Goal: Check status

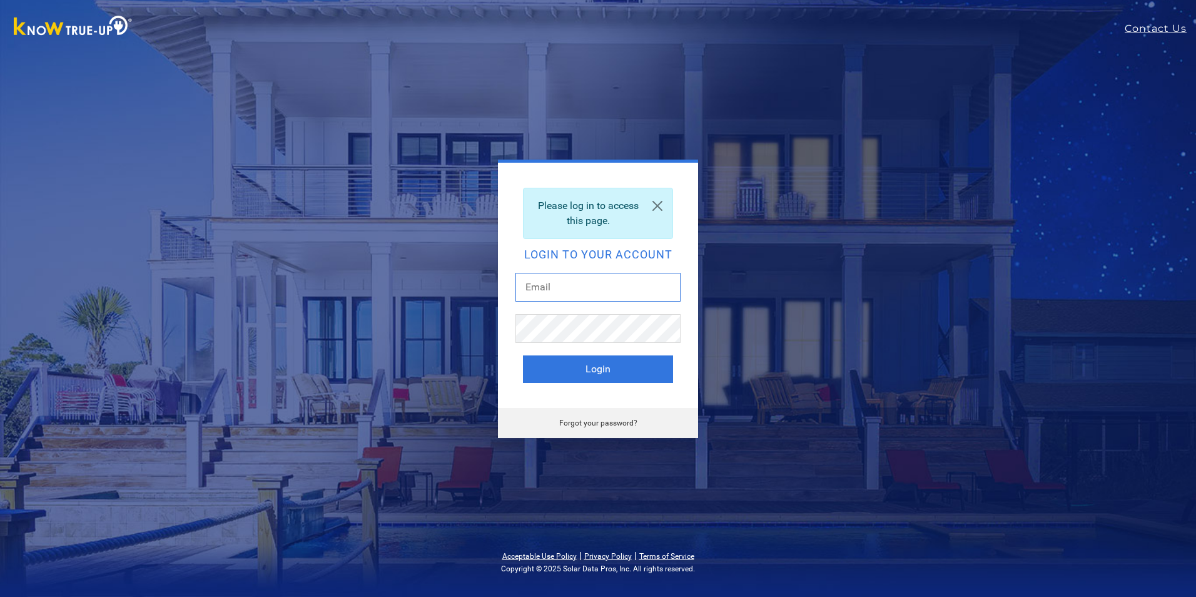
click at [617, 296] on input "text" at bounding box center [598, 287] width 165 height 29
click at [592, 280] on input "text" at bounding box center [598, 287] width 165 height 29
drag, startPoint x: 607, startPoint y: 285, endPoint x: 500, endPoint y: 294, distance: 107.3
click at [500, 294] on div "Please log in to access this page. Login to your account Rundowncat7711 Login" at bounding box center [598, 285] width 200 height 245
type input "Rundowncat7711"
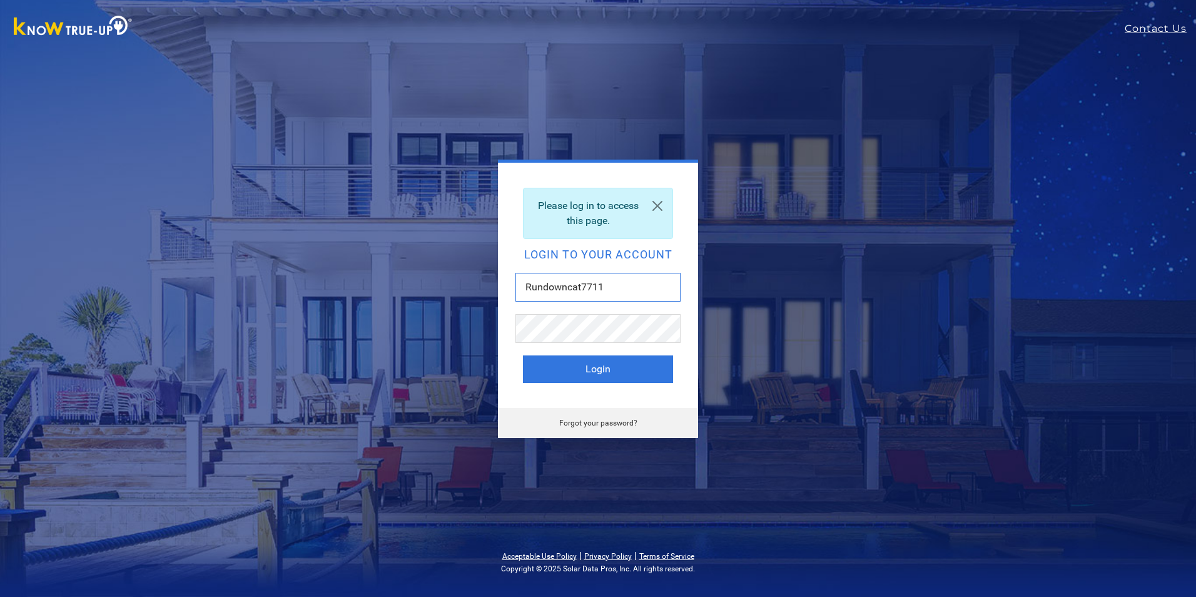
drag, startPoint x: 557, startPoint y: 294, endPoint x: 461, endPoint y: 290, distance: 96.4
click at [461, 290] on div "Please log in to access this page. Login to your account Rundowncat7711 Login F…" at bounding box center [598, 299] width 551 height 278
drag, startPoint x: 557, startPoint y: 284, endPoint x: 594, endPoint y: 288, distance: 37.7
drag, startPoint x: 602, startPoint y: 286, endPoint x: 504, endPoint y: 279, distance: 98.5
click at [504, 279] on div "Please log in to access this page. Login to your account Rundowncat7711 Login" at bounding box center [598, 285] width 200 height 245
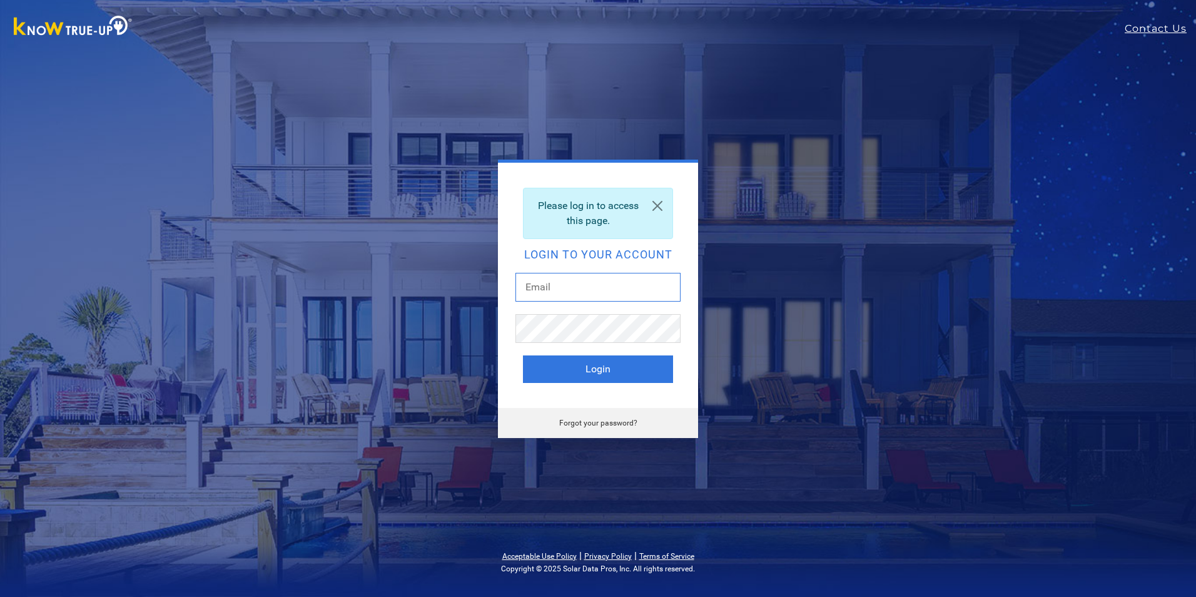
drag, startPoint x: 546, startPoint y: 285, endPoint x: 538, endPoint y: 285, distance: 7.5
click at [538, 285] on input "text" at bounding box center [598, 287] width 165 height 29
type input "[EMAIL_ADDRESS][DOMAIN_NAME]"
click at [599, 367] on button "Login" at bounding box center [598, 369] width 150 height 28
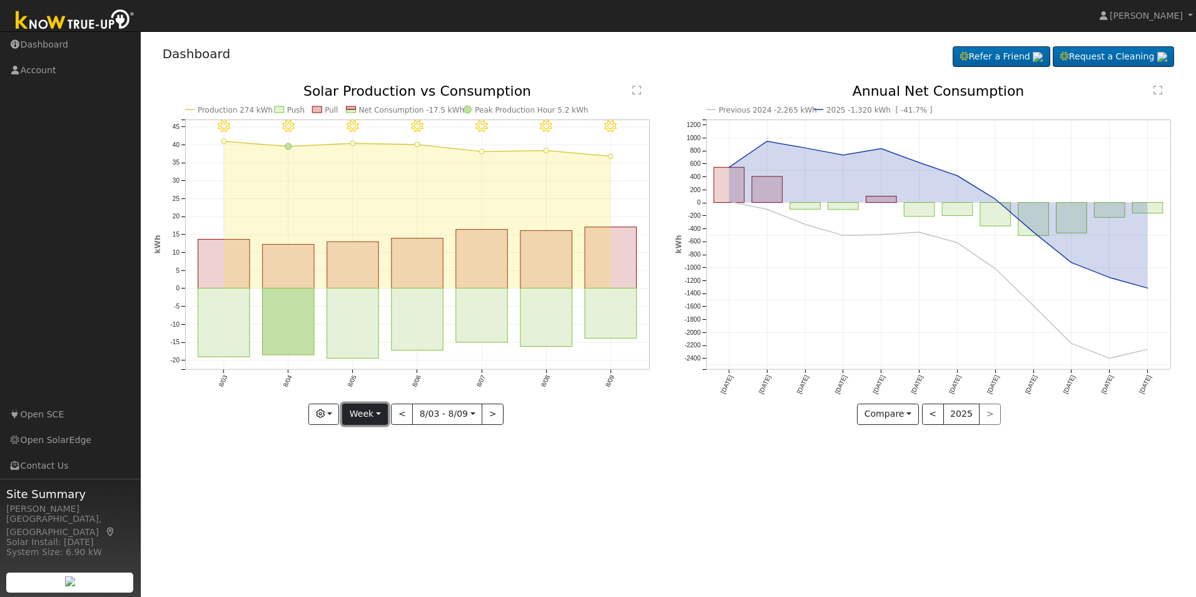
click at [381, 412] on button "Week" at bounding box center [365, 414] width 46 height 21
click at [372, 438] on link "Day" at bounding box center [386, 440] width 87 height 18
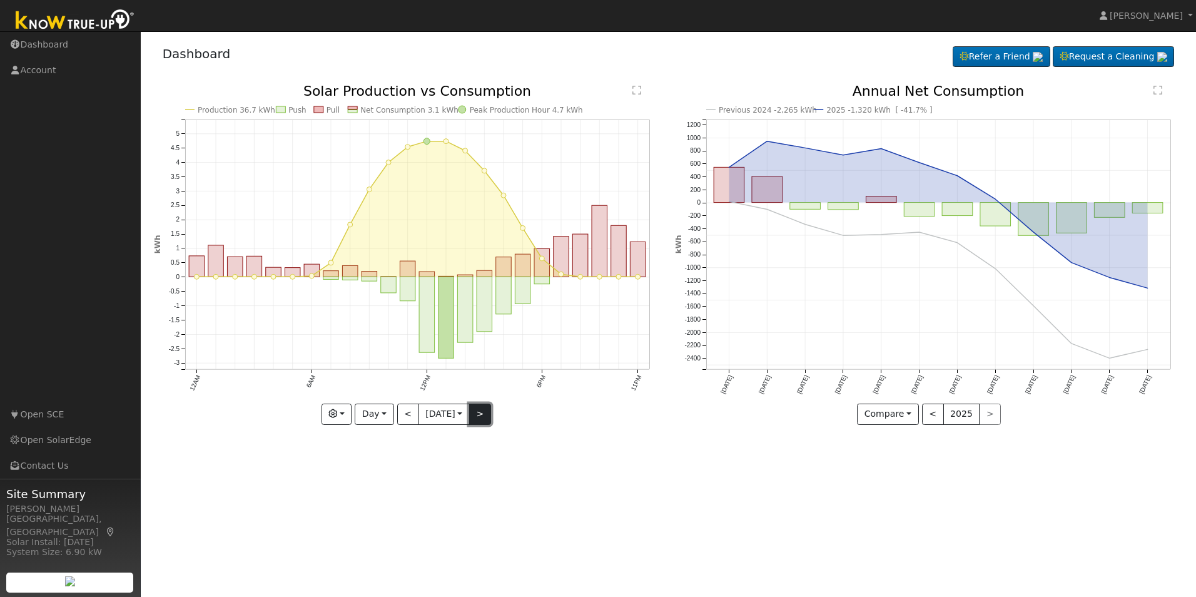
click at [480, 414] on button ">" at bounding box center [480, 414] width 22 height 21
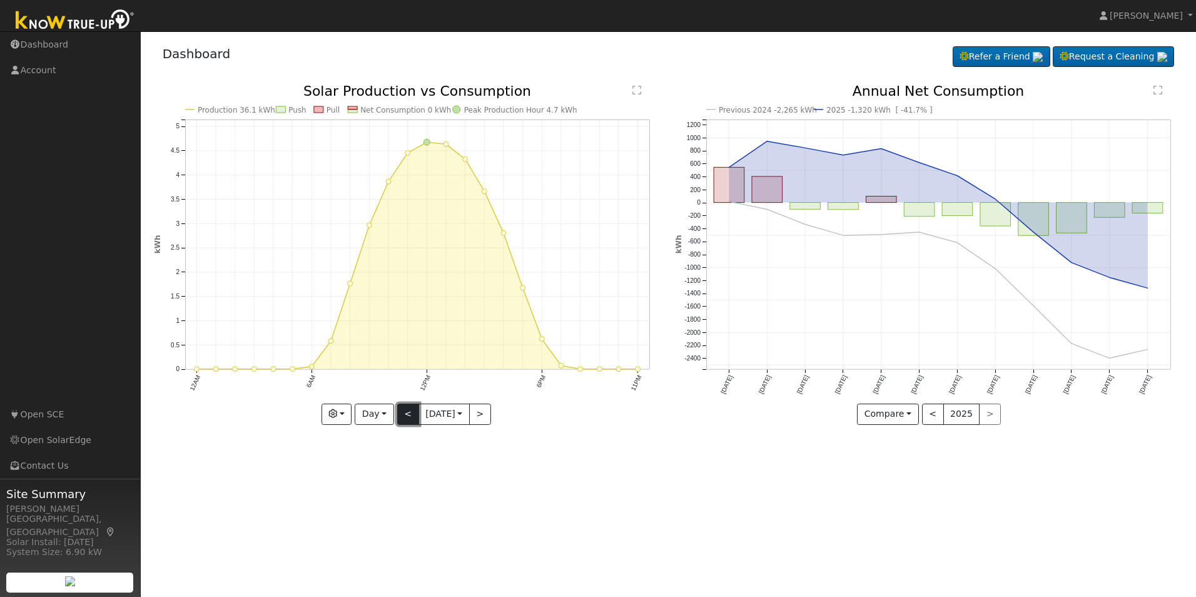
click at [406, 412] on button "<" at bounding box center [408, 414] width 22 height 21
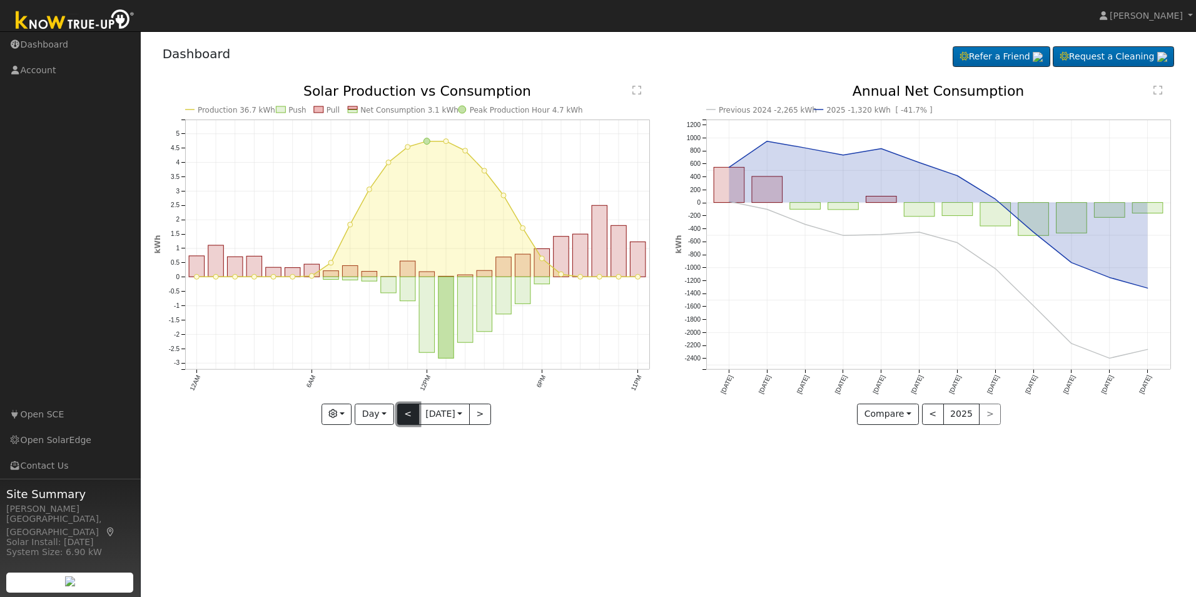
click at [407, 417] on button "<" at bounding box center [408, 414] width 22 height 21
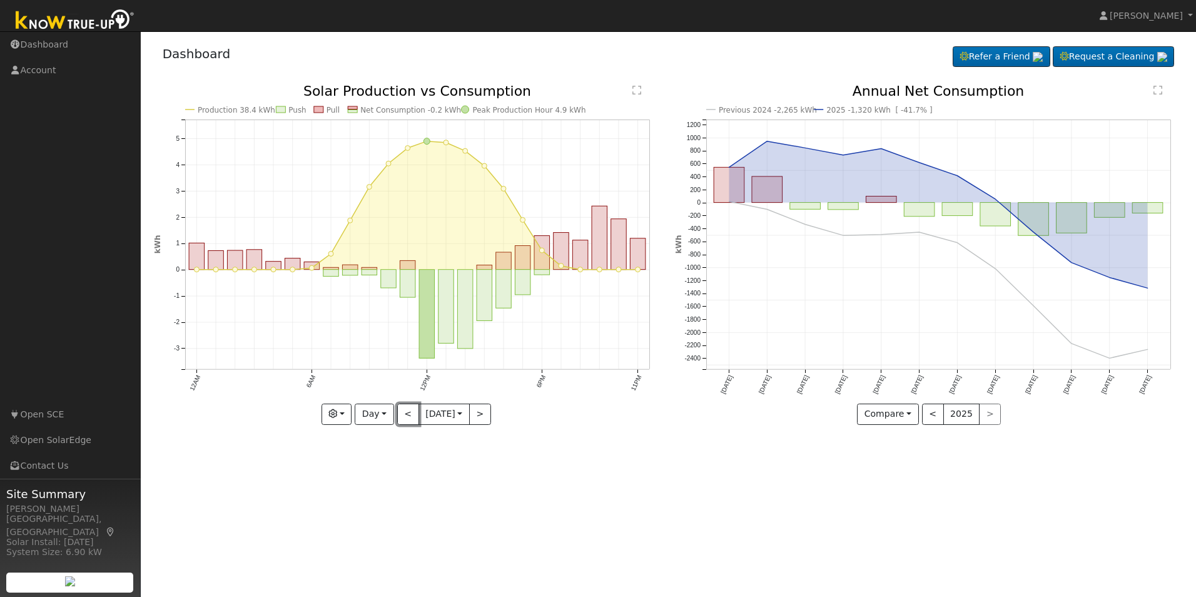
click at [404, 414] on button "<" at bounding box center [408, 414] width 22 height 21
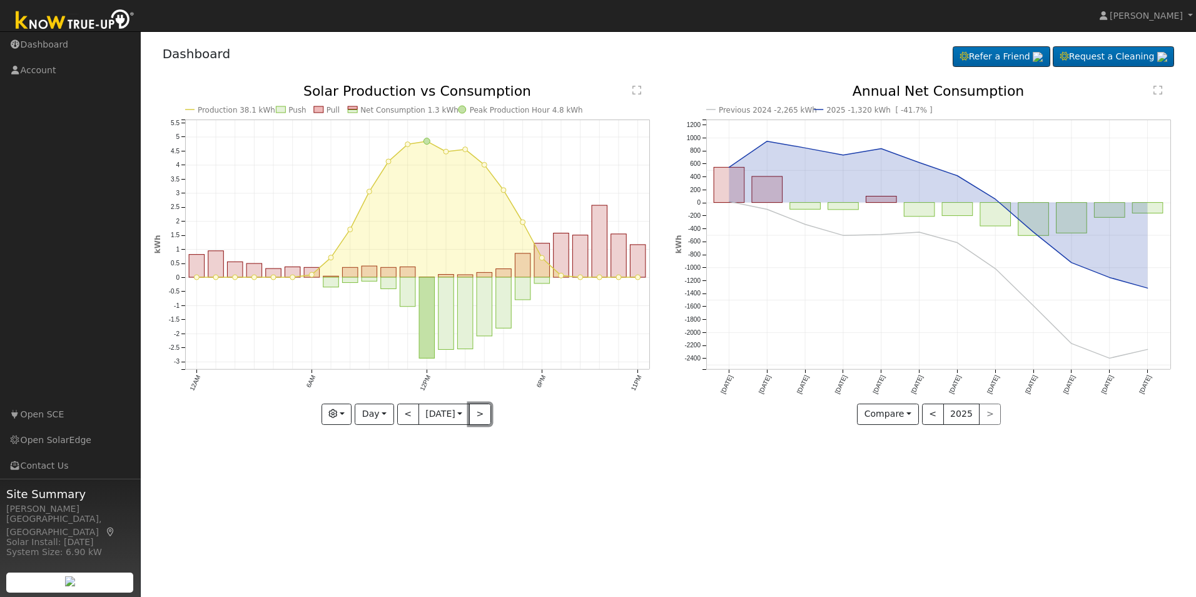
click at [483, 412] on button ">" at bounding box center [480, 414] width 22 height 21
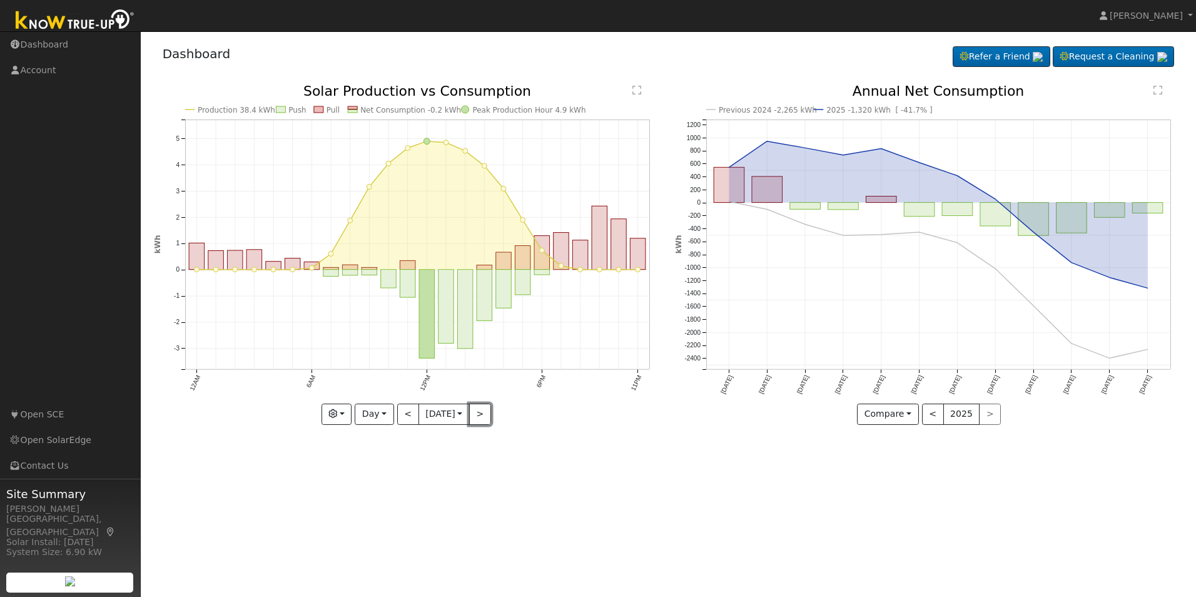
click at [483, 412] on button ">" at bounding box center [480, 414] width 22 height 21
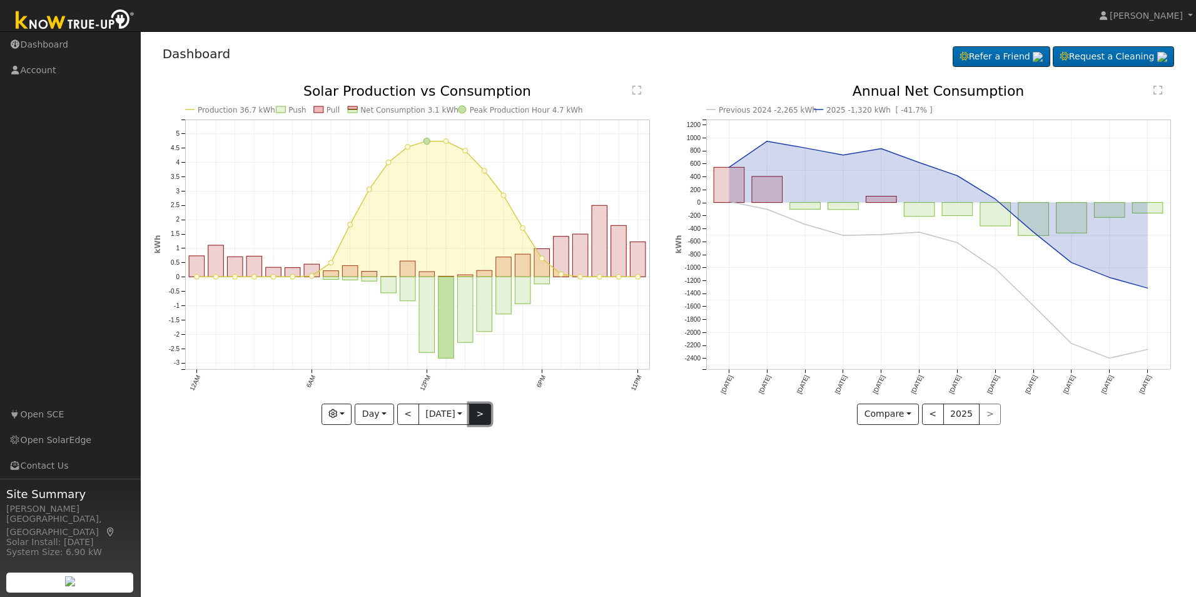
click at [483, 409] on button ">" at bounding box center [480, 414] width 22 height 21
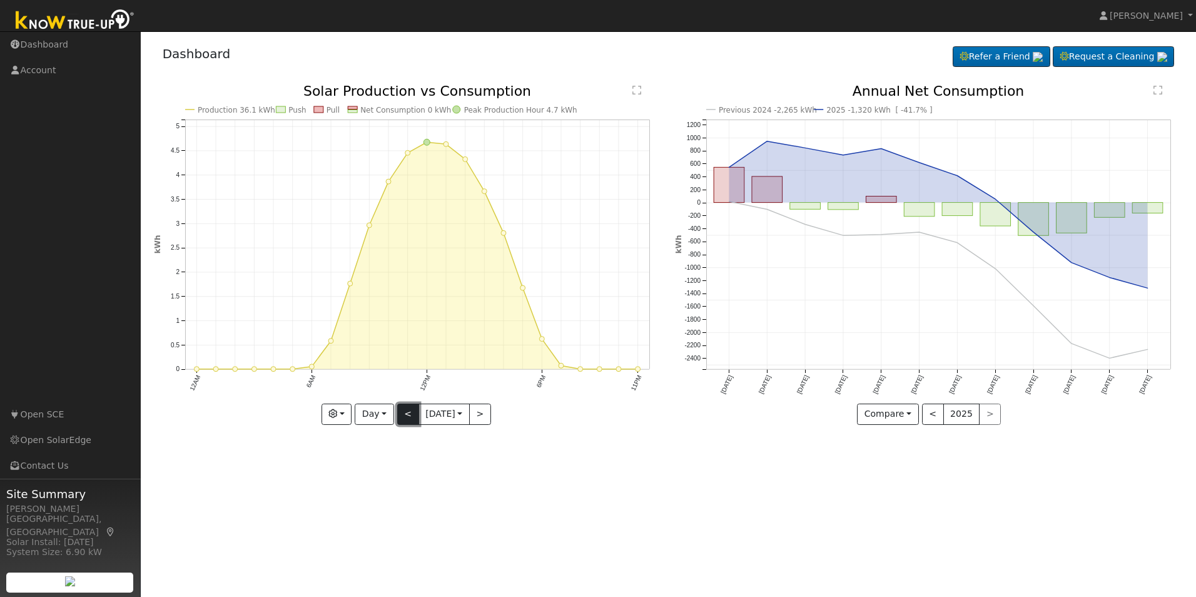
click at [402, 414] on button "<" at bounding box center [408, 414] width 22 height 21
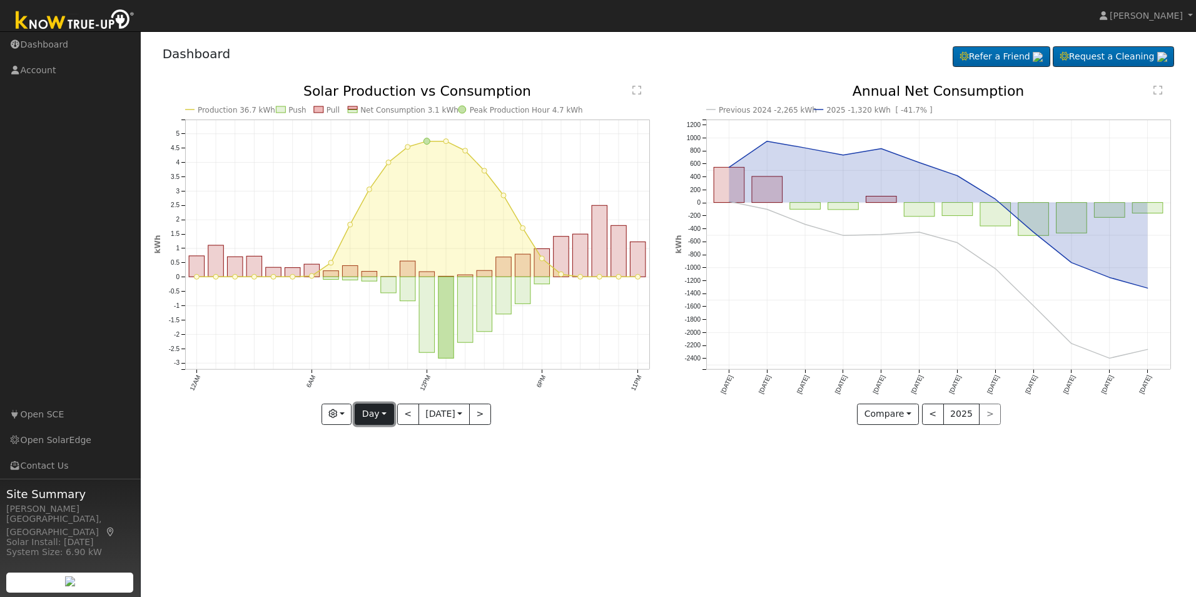
click at [385, 415] on button "Day" at bounding box center [374, 414] width 39 height 21
click at [377, 455] on link "Week" at bounding box center [398, 458] width 87 height 18
type input "2025-08-03"
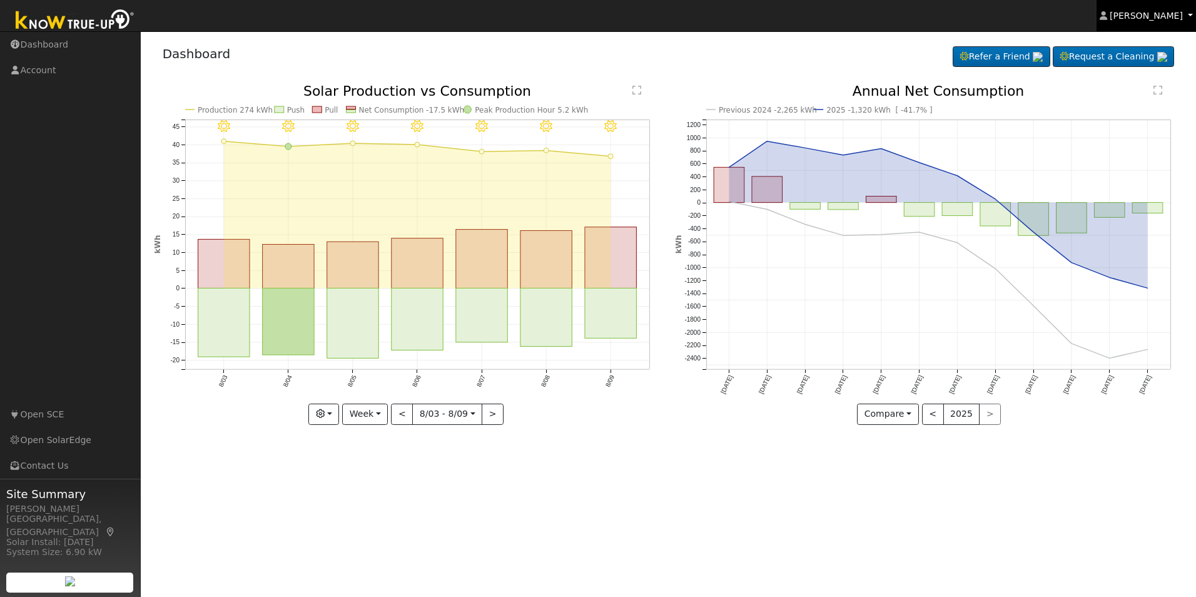
click at [1162, 15] on span "Jessie Sanchez Sr." at bounding box center [1146, 16] width 73 height 10
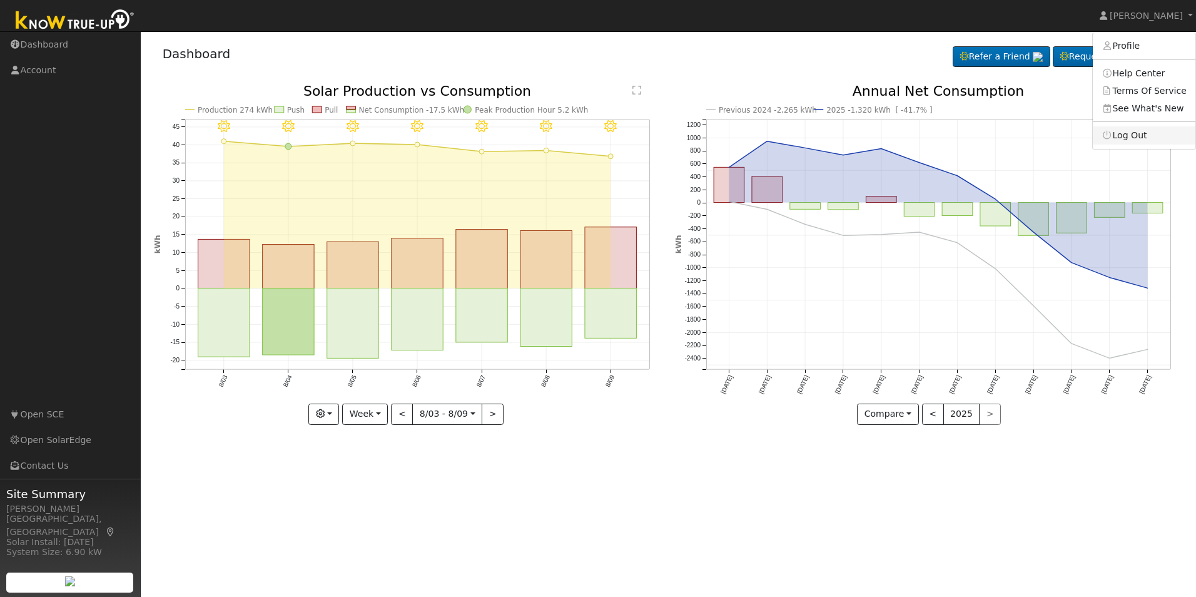
click at [1134, 139] on link "Log Out" at bounding box center [1144, 135] width 103 height 18
